Goal: Task Accomplishment & Management: Manage account settings

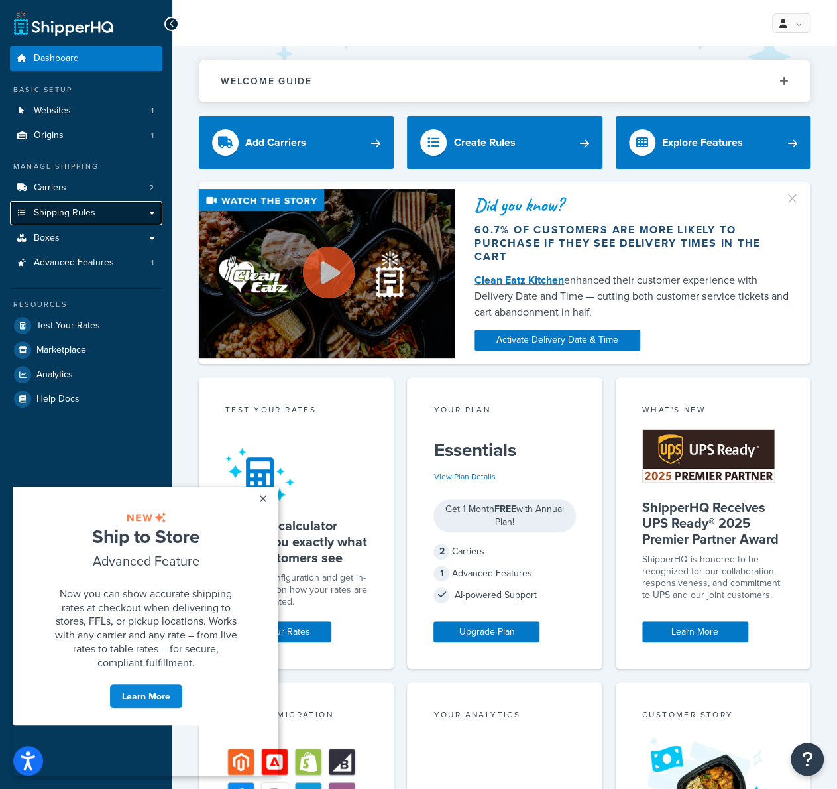
click at [80, 210] on span "Shipping Rules" at bounding box center [65, 212] width 62 height 11
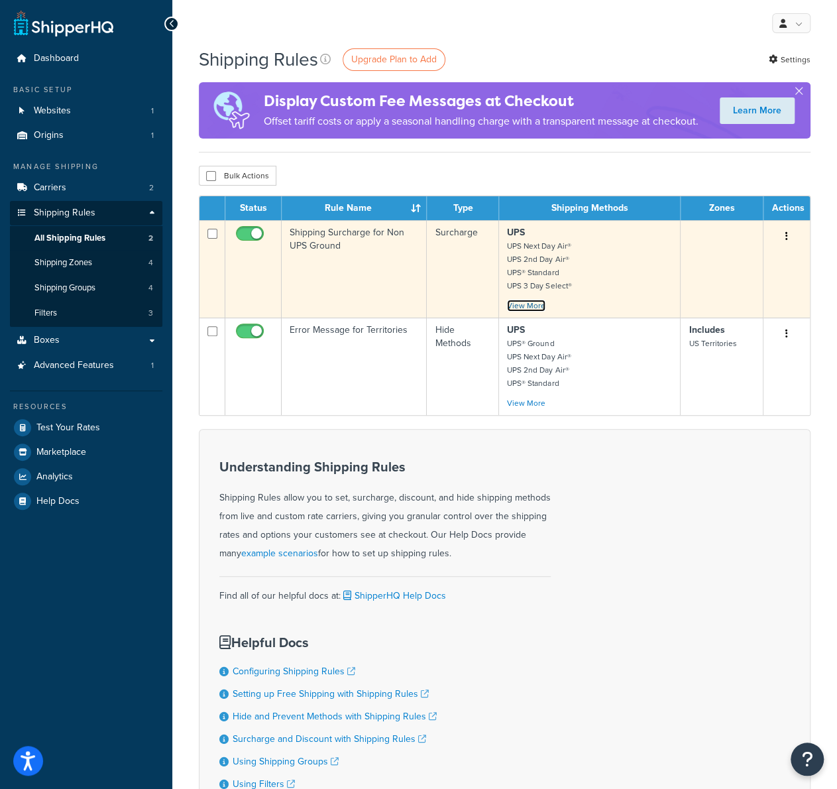
click at [523, 301] on link "View More" at bounding box center [526, 306] width 38 height 12
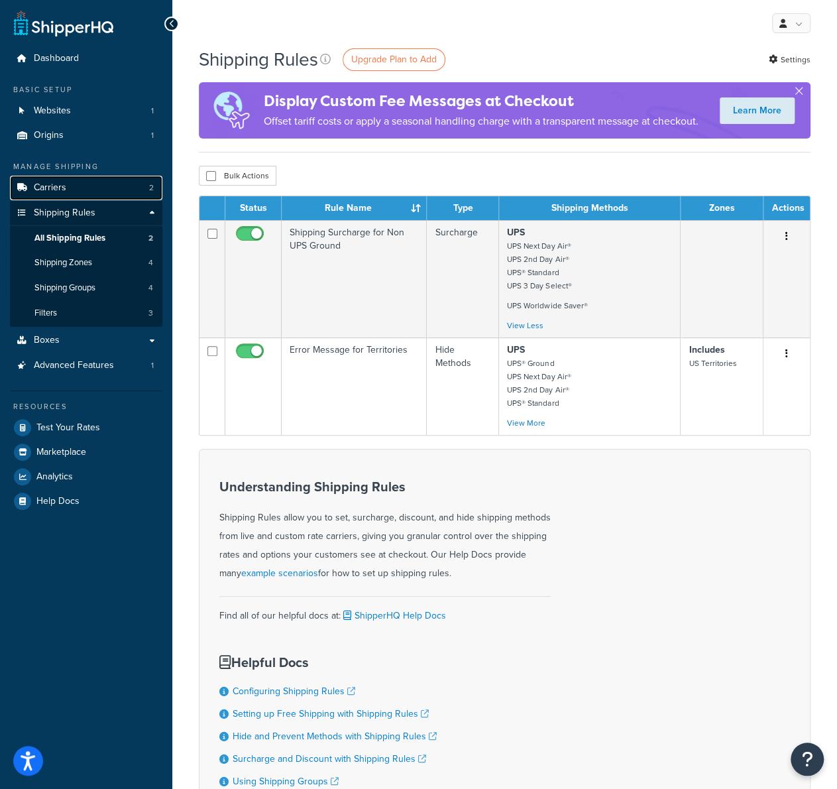
click at [89, 193] on link "Carriers 2" at bounding box center [86, 188] width 152 height 25
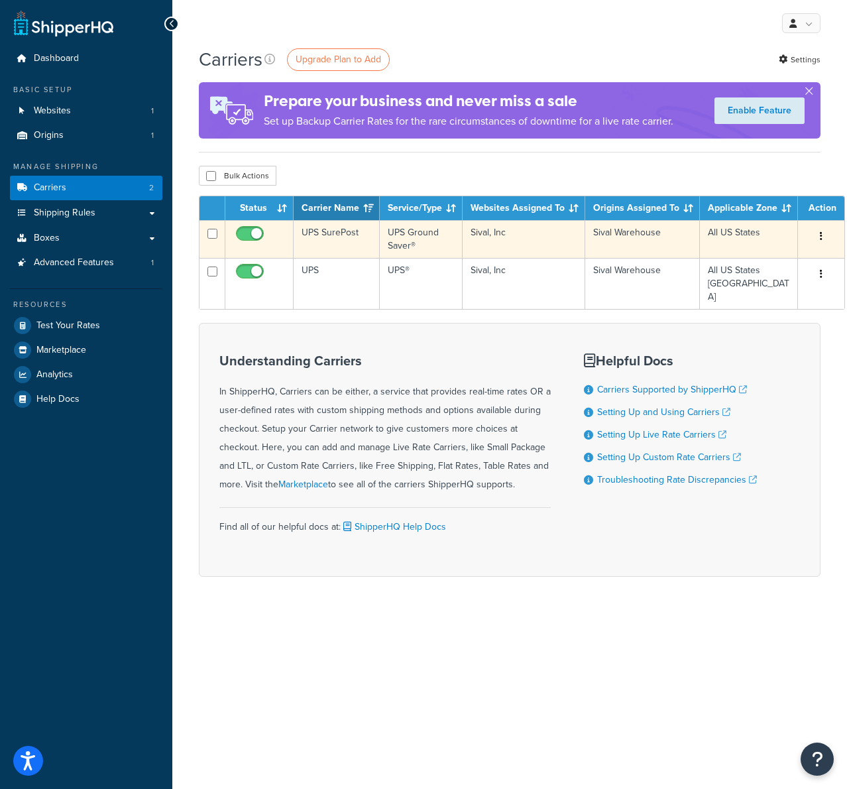
click at [820, 233] on icon "button" at bounding box center [821, 235] width 3 height 9
click at [785, 261] on link "Edit" at bounding box center [757, 262] width 105 height 27
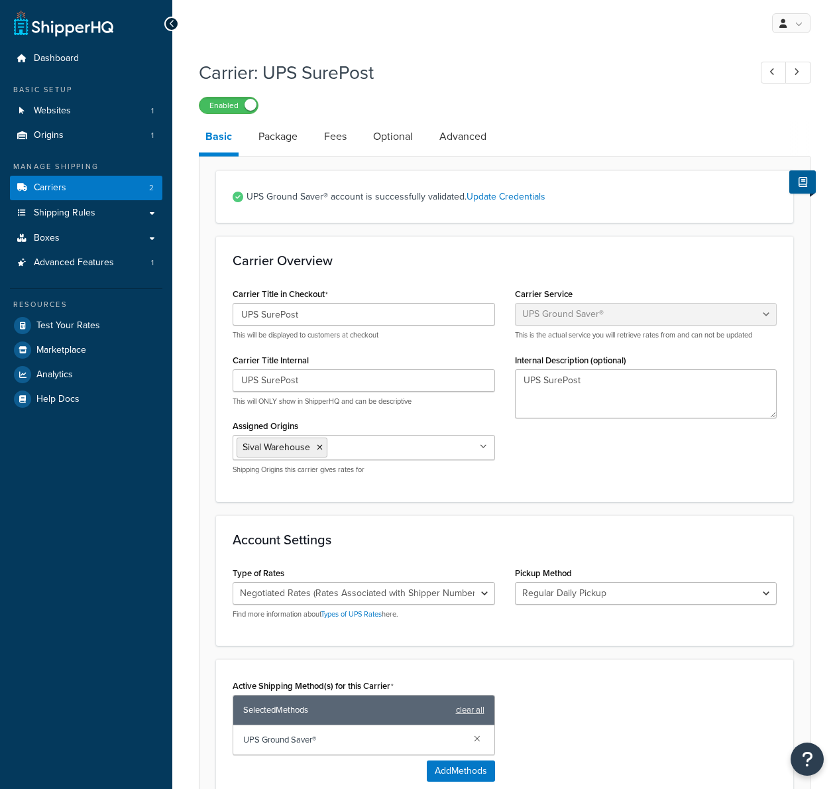
select select "surePost"
click at [288, 136] on link "Package" at bounding box center [278, 137] width 52 height 32
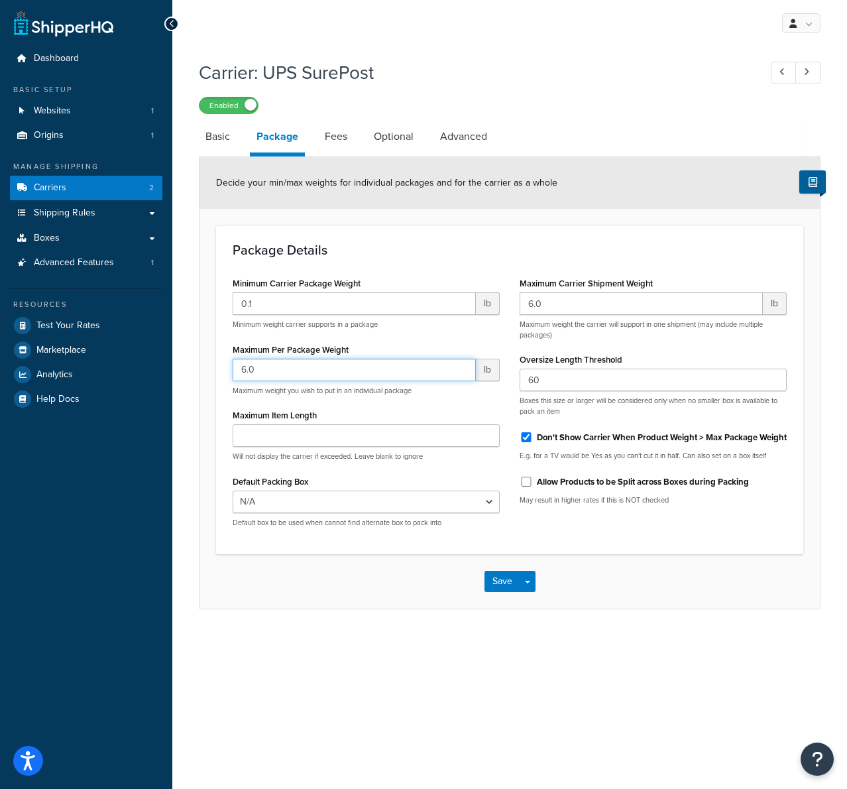
click at [357, 367] on input "6.0" at bounding box center [354, 370] width 243 height 23
type input "5"
click at [461, 374] on input "5" at bounding box center [354, 370] width 243 height 23
click at [494, 579] on button "Save" at bounding box center [502, 581] width 36 height 21
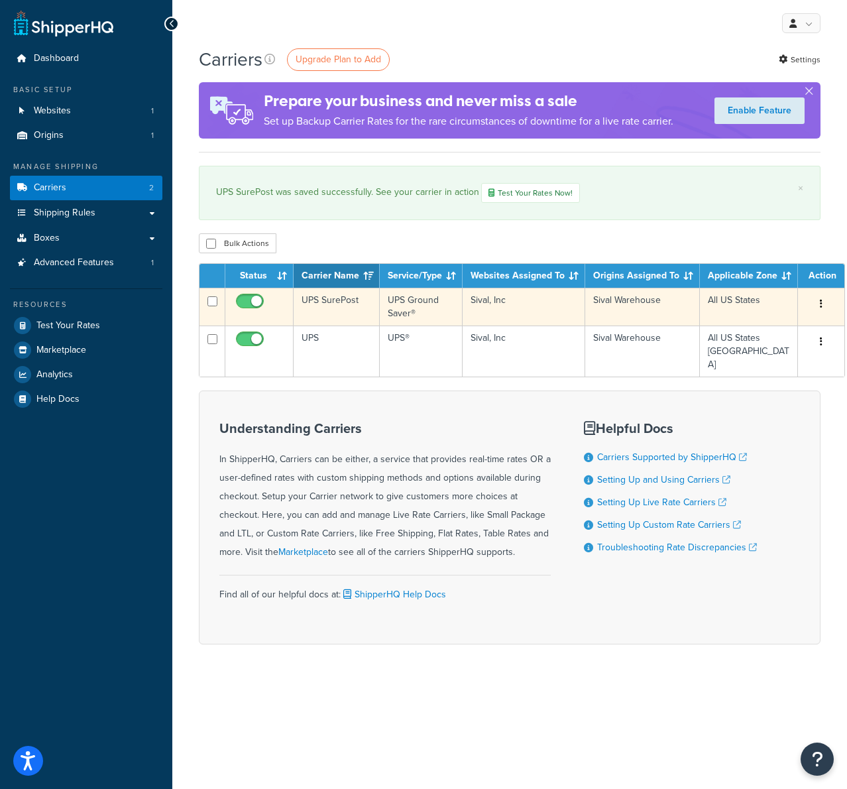
click at [814, 303] on button "button" at bounding box center [821, 304] width 19 height 21
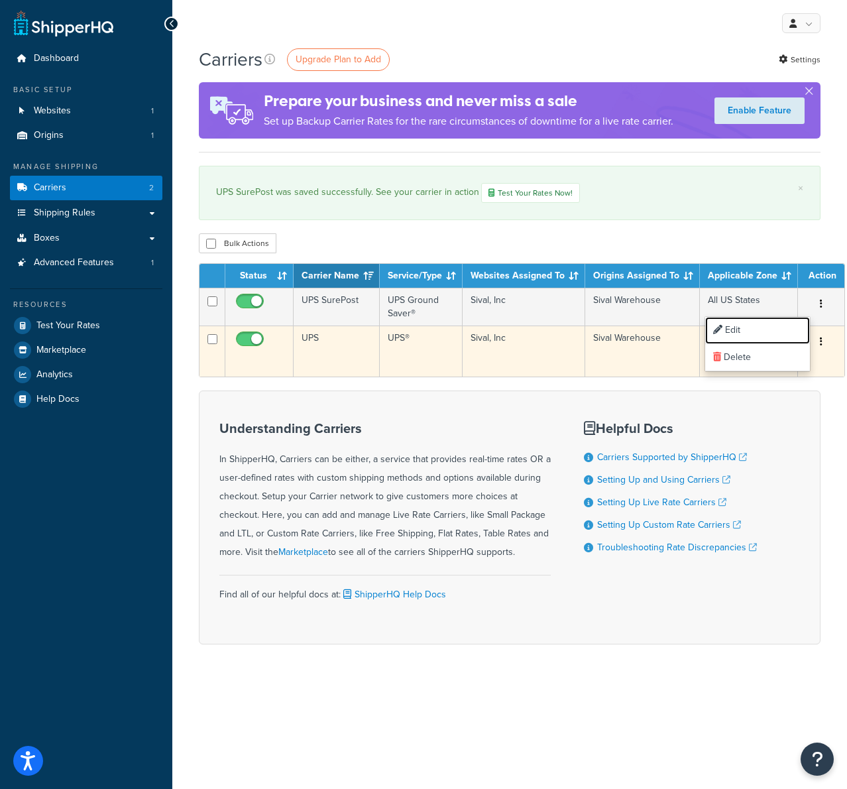
click at [769, 327] on link "Edit" at bounding box center [757, 330] width 105 height 27
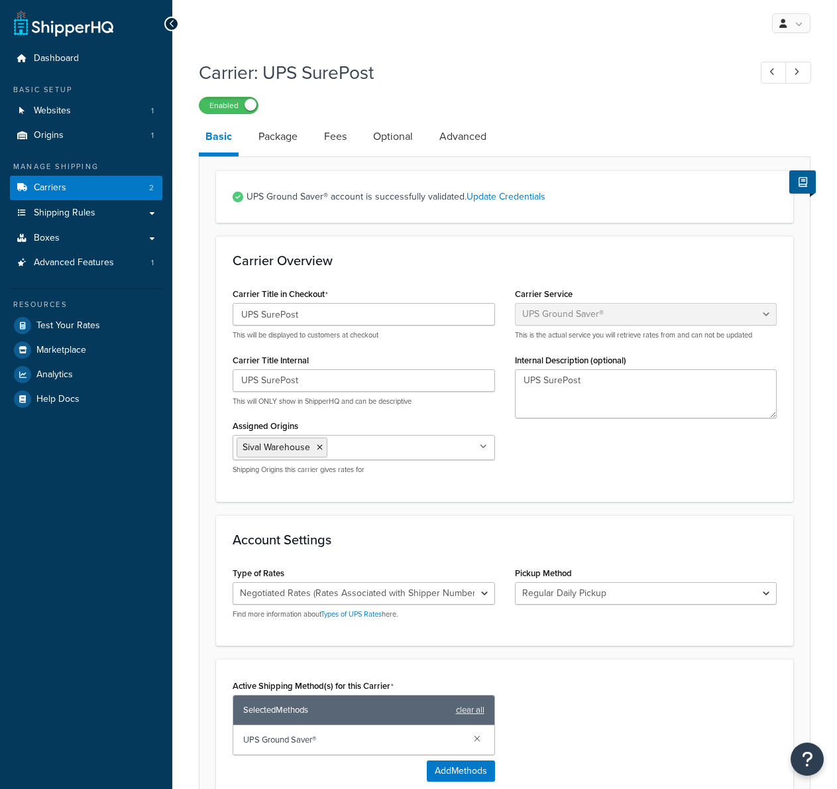
select select "surePost"
click at [344, 142] on link "Fees" at bounding box center [335, 137] width 36 height 32
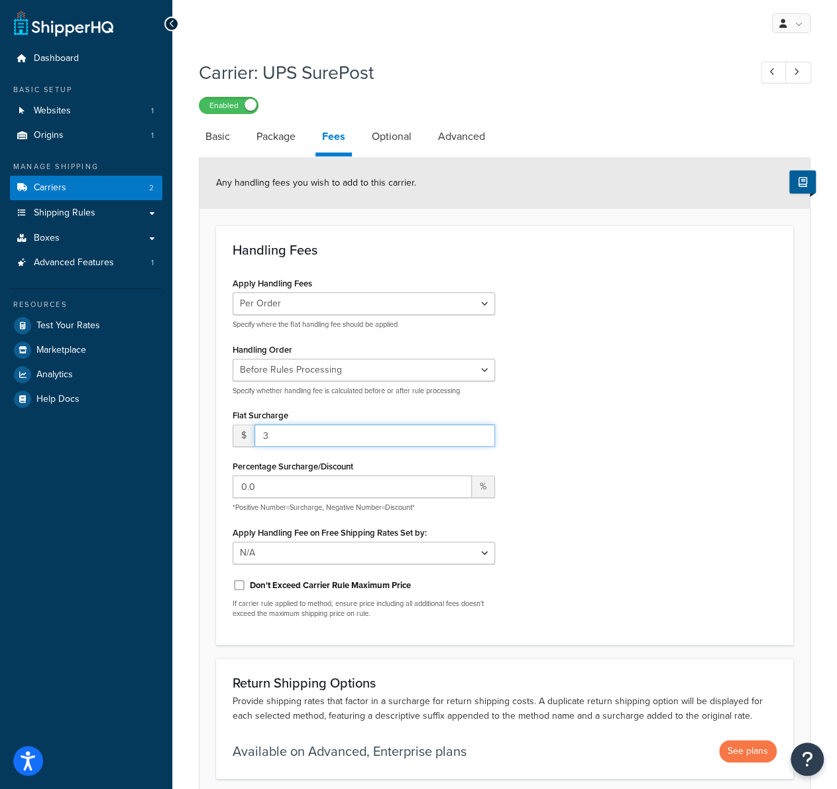
click at [480, 429] on input "3" at bounding box center [374, 435] width 241 height 23
type input "4"
click at [482, 430] on input "4" at bounding box center [374, 435] width 241 height 23
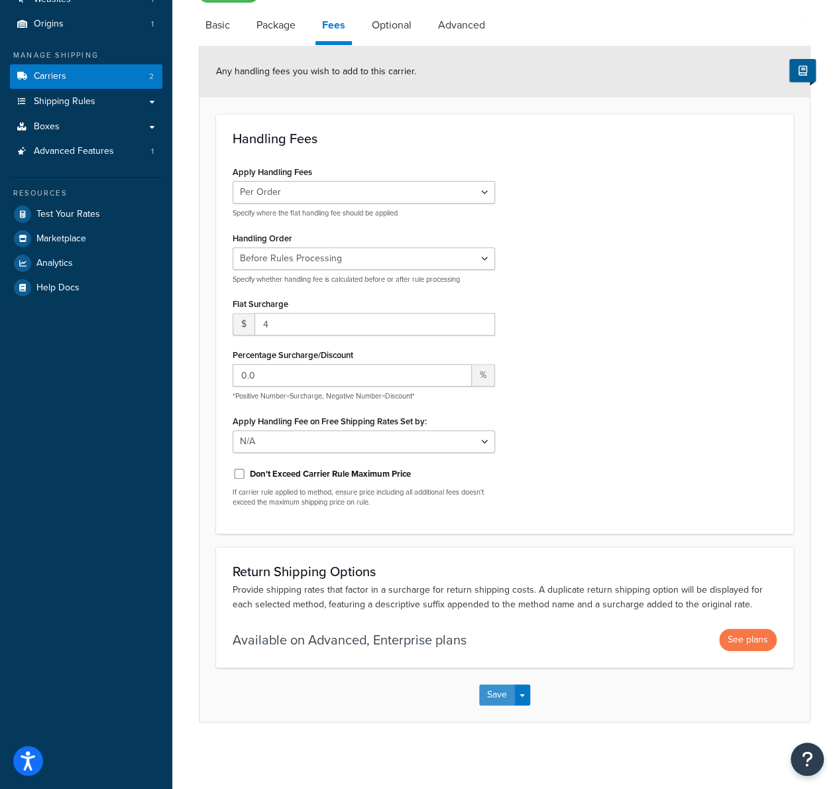
click at [494, 693] on button "Save" at bounding box center [497, 694] width 36 height 21
